Goal: Information Seeking & Learning: Learn about a topic

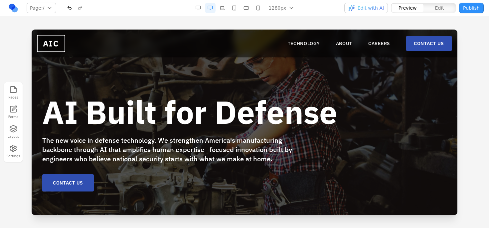
click at [34, 101] on div "AI Built for Defense The new voice in defense technology. We strengthen America…" at bounding box center [244, 123] width 425 height 186
click at [289, 45] on link "TECHNOLOGY" at bounding box center [303, 43] width 32 height 7
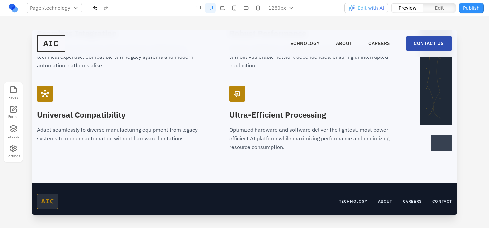
scroll to position [1049, 0]
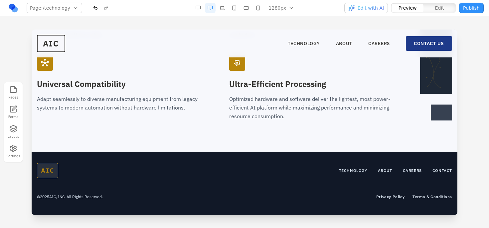
click at [432, 43] on link "CONTACT US" at bounding box center [428, 43] width 46 height 15
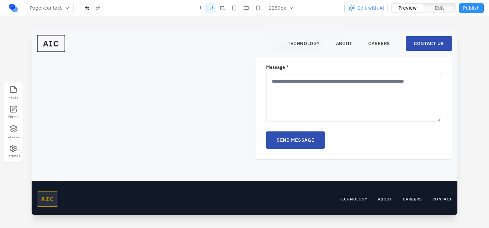
scroll to position [339, 0]
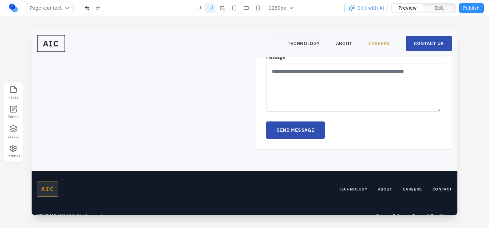
click at [379, 44] on link "CAREERS" at bounding box center [379, 43] width 22 height 7
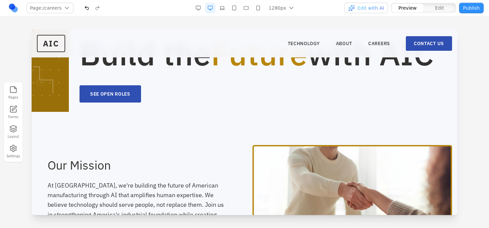
scroll to position [0, 0]
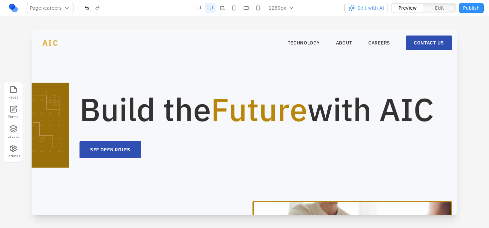
click at [48, 41] on span "AIC" at bounding box center [50, 43] width 27 height 16
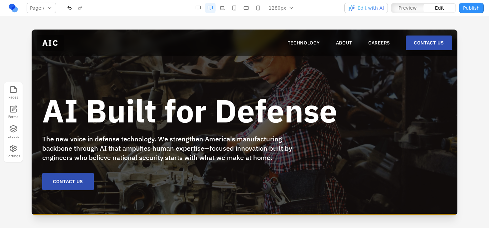
scroll to position [2, 0]
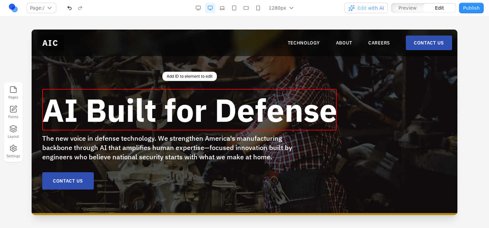
click at [99, 103] on b "AI Built for Defense" at bounding box center [189, 109] width 295 height 41
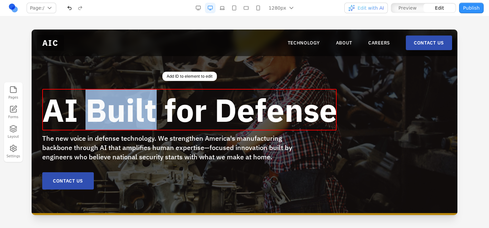
click at [99, 103] on b "AI Built for Defense" at bounding box center [189, 109] width 295 height 41
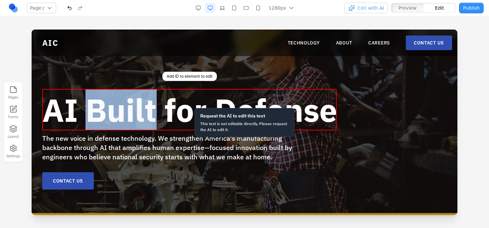
click at [129, 114] on b "AI Built for Defense" at bounding box center [189, 109] width 295 height 41
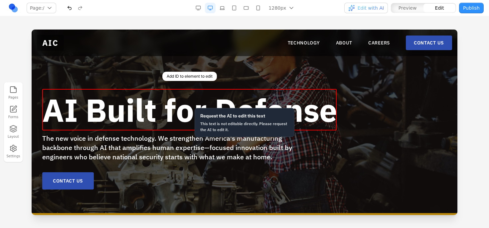
click at [123, 145] on span "The new voice in defense technology. We strengthen America's manufacturing back…" at bounding box center [167, 148] width 250 height 28
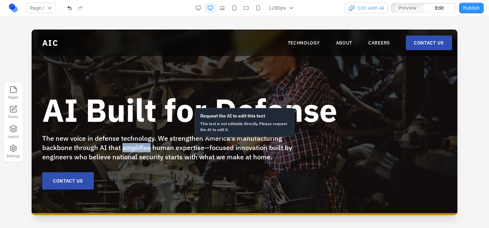
click at [123, 145] on span "The new voice in defense technology. We strengthen America's manufacturing back…" at bounding box center [167, 148] width 250 height 28
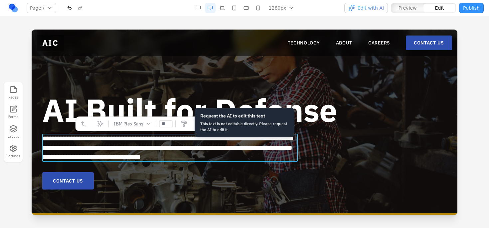
click at [130, 143] on span "**********" at bounding box center [167, 147] width 250 height 25
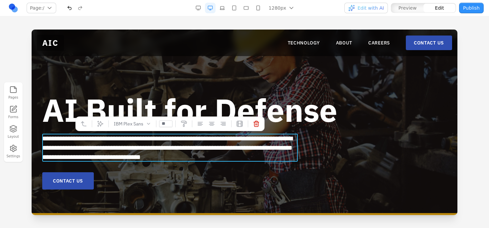
click at [148, 140] on span "**********" at bounding box center [167, 147] width 250 height 25
click at [363, 151] on div "**********" at bounding box center [244, 142] width 404 height 96
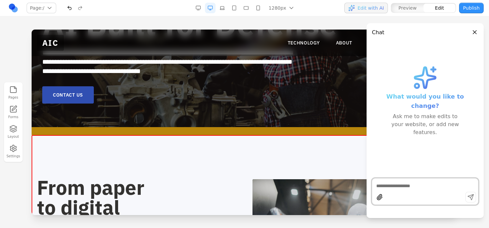
scroll to position [82, 0]
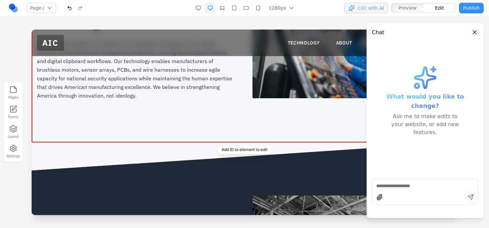
scroll to position [296, 0]
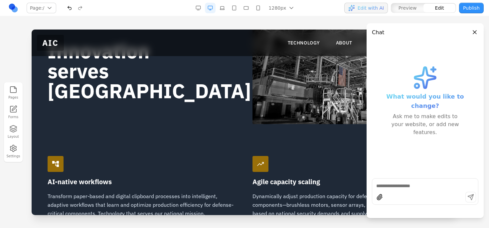
scroll to position [457, 0]
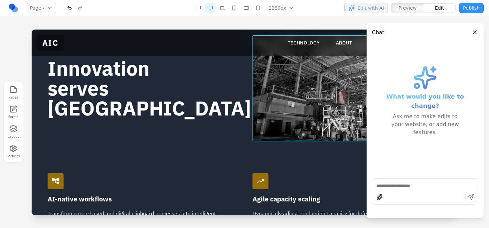
click at [351, 90] on img at bounding box center [346, 88] width 189 height 106
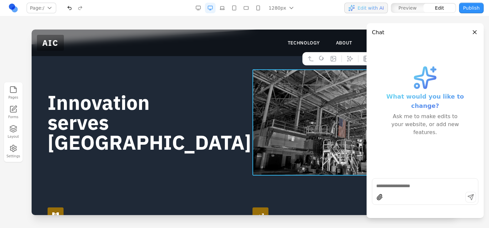
scroll to position [419, 0]
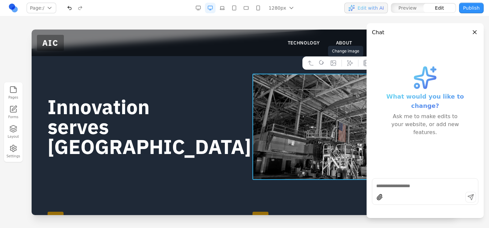
click at [332, 62] on icon at bounding box center [333, 63] width 5 height 5
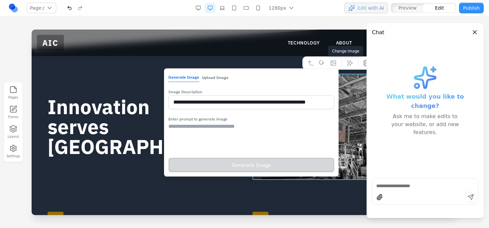
click at [204, 76] on button "Upload Image" at bounding box center [215, 77] width 27 height 9
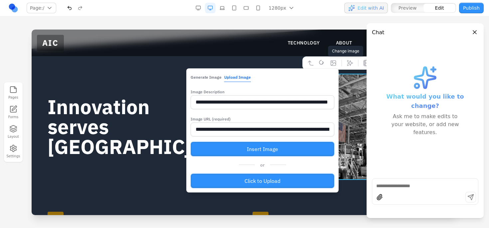
click at [198, 80] on button "Generate Image" at bounding box center [205, 77] width 31 height 9
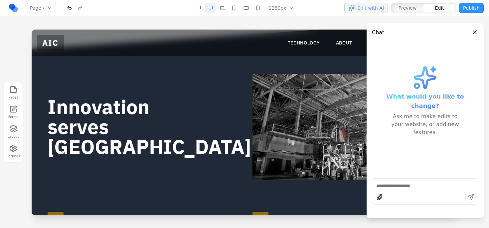
click at [128, 165] on div "Innovation serves [GEOGRAPHIC_DATA]" at bounding box center [244, 111] width 393 height 138
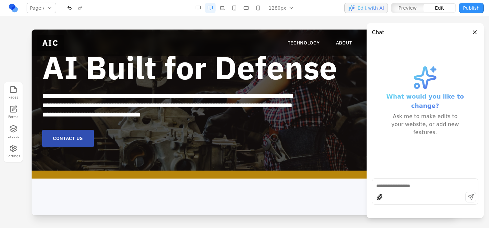
scroll to position [0, 0]
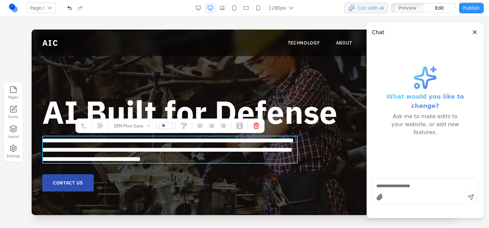
click at [134, 143] on span "**********" at bounding box center [167, 149] width 250 height 25
click at [422, 187] on textarea at bounding box center [425, 186] width 98 height 7
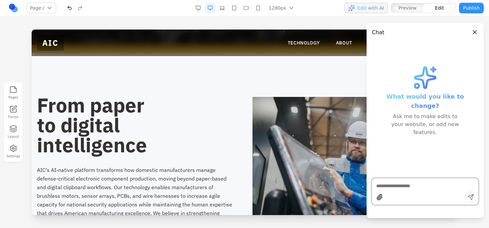
scroll to position [151, 0]
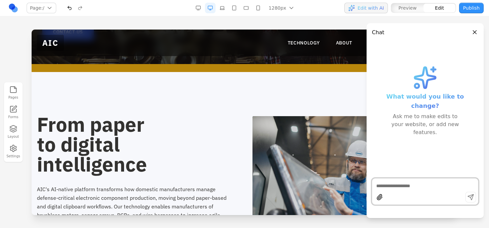
click at [399, 188] on textarea at bounding box center [425, 186] width 98 height 7
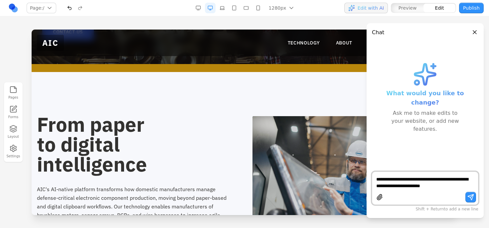
type textarea "**********"
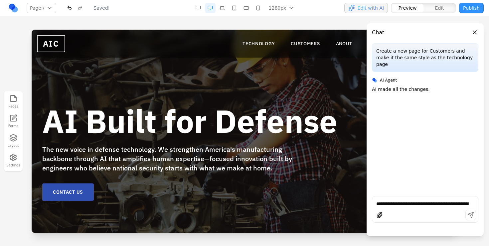
scroll to position [0, 0]
click at [296, 44] on link "CUSTOMERS" at bounding box center [304, 43] width 29 height 7
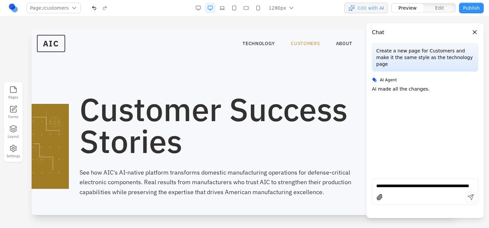
click at [299, 46] on link "CUSTOMERS" at bounding box center [304, 43] width 29 height 7
click at [258, 42] on link "TECHNOLOGY" at bounding box center [258, 43] width 32 height 7
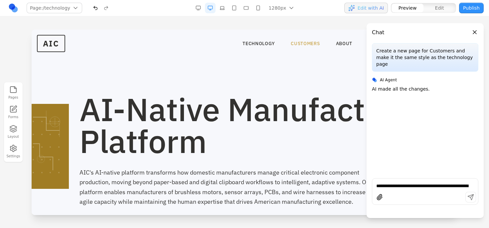
click at [293, 43] on link "CUSTOMERS" at bounding box center [304, 43] width 29 height 7
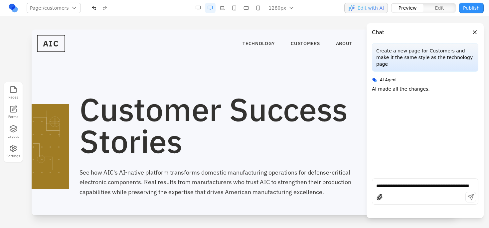
click at [298, 128] on h1 "Customer Success Stories" at bounding box center [265, 125] width 372 height 64
click at [476, 35] on button "Close panel" at bounding box center [474, 32] width 7 height 7
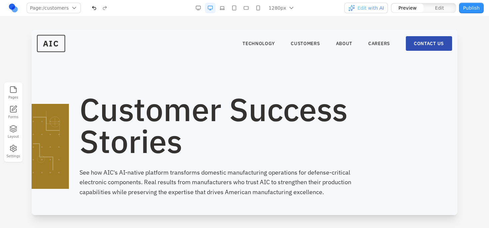
click at [337, 77] on section "Customer Success Stories See how AIC's AI-native platform transforms domestic m…" at bounding box center [244, 129] width 425 height 199
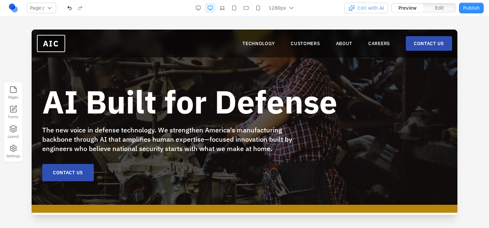
scroll to position [11, 0]
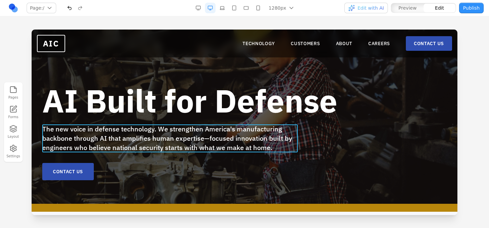
click at [249, 129] on span "The new voice in defense technology. We strengthen America's manufacturing back…" at bounding box center [167, 139] width 250 height 28
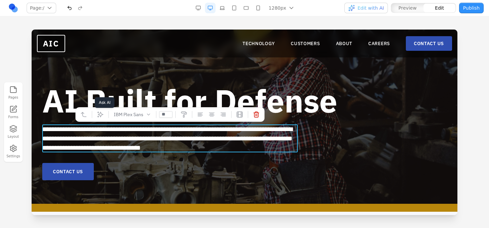
click at [100, 114] on icon at bounding box center [100, 114] width 7 height 7
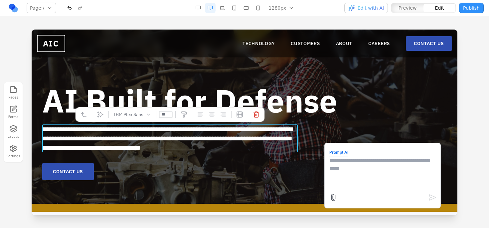
click at [14, 132] on icon "button" at bounding box center [13, 132] width 7 height 2
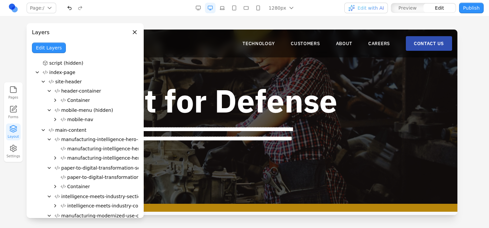
scroll to position [0, 0]
click at [68, 140] on span "manufacturing-intelligence-hero-section" at bounding box center [108, 140] width 94 height 7
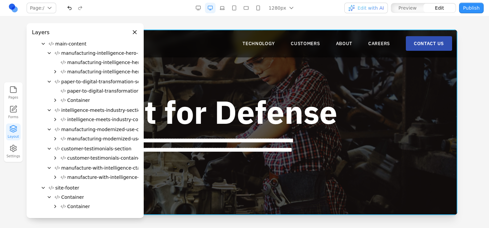
scroll to position [87, 0]
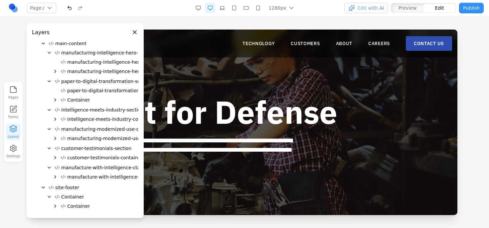
click at [67, 152] on button "customer-testimonials-section" at bounding box center [95, 148] width 86 height 9
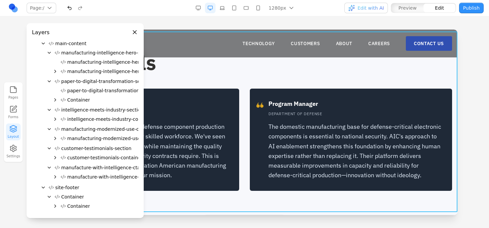
scroll to position [1159, 0]
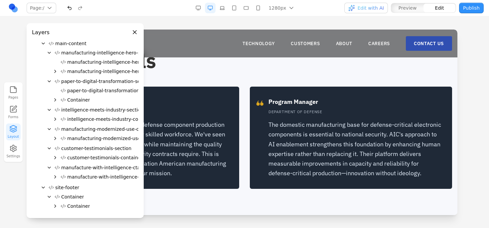
click at [49, 150] on icon "Collapse" at bounding box center [49, 148] width 5 height 5
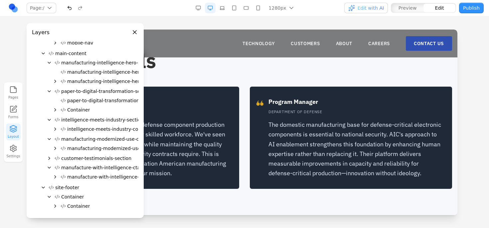
click at [50, 157] on icon "Expand" at bounding box center [49, 158] width 5 height 5
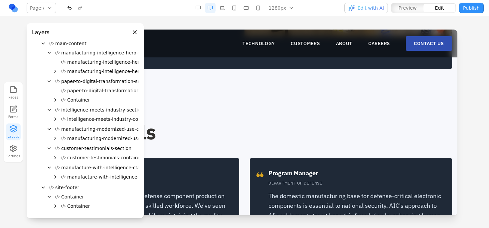
scroll to position [1091, 0]
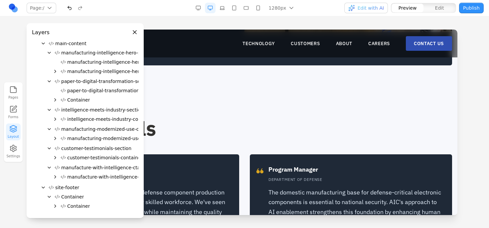
click at [80, 150] on span "customer-testimonials-section" at bounding box center [96, 148] width 70 height 7
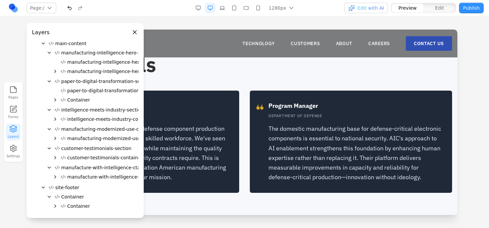
scroll to position [1159, 0]
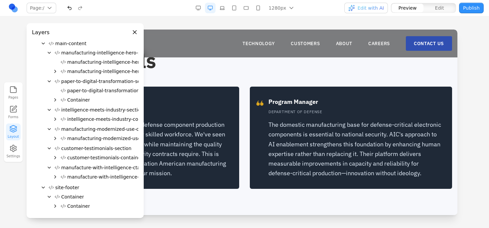
click at [218, 71] on div "Testimonials format_quote Manufacturing Executive CRITICAL ELECTRONICS MANUFACT…" at bounding box center [244, 120] width 425 height 138
click at [223, 111] on p "CRITICAL ELECTRONICS MANUFACTURER" at bounding box center [142, 111] width 173 height 5
click at [223, 98] on h3 "Manufacturing Executive" at bounding box center [142, 101] width 173 height 9
click at [134, 32] on button "Close panel" at bounding box center [134, 32] width 7 height 7
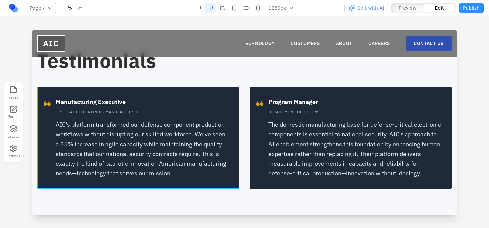
click at [189, 94] on div "format_quote Manufacturing Executive CRITICAL ELECTRONICS MANUFACTURER AIC's pl…" at bounding box center [138, 138] width 202 height 102
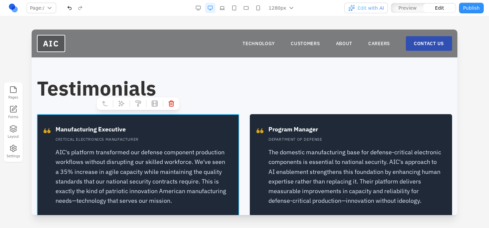
scroll to position [1131, 0]
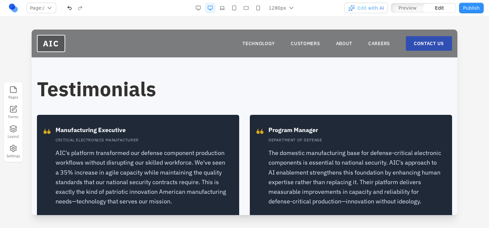
click at [208, 91] on h2 "Testimonials" at bounding box center [244, 89] width 415 height 20
click at [221, 93] on h2 "Testimonials" at bounding box center [244, 89] width 415 height 20
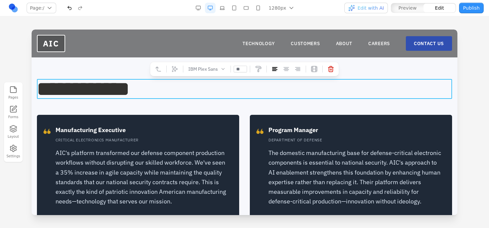
click at [239, 109] on div "**********" at bounding box center [244, 148] width 425 height 138
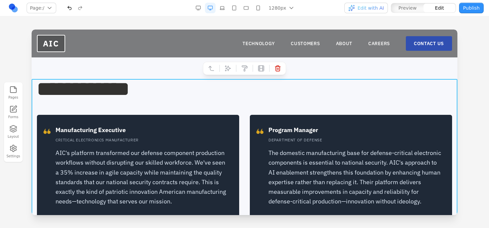
click at [244, 110] on div "**********" at bounding box center [244, 148] width 425 height 138
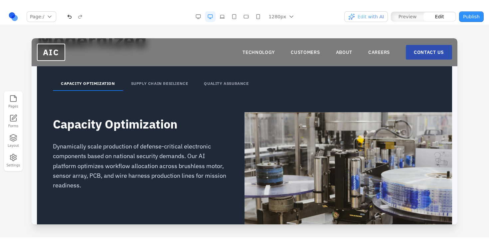
scroll to position [735, 0]
